Goal: Navigation & Orientation: Find specific page/section

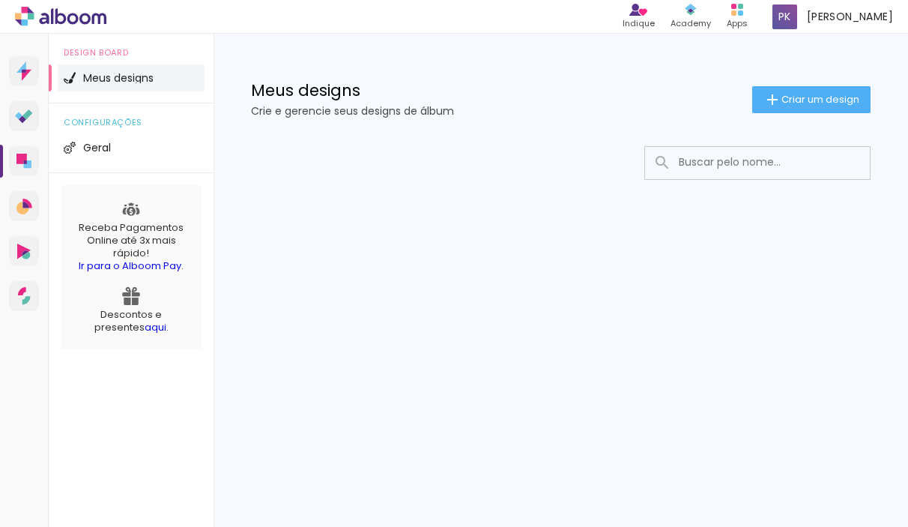
click at [402, 318] on div "Prosite Website + Landing pages Proof Sistema de seleção e venda de fotos Desig…" at bounding box center [454, 280] width 908 height 493
click at [36, 20] on icon at bounding box center [60, 16] width 91 height 19
